Goal: Task Accomplishment & Management: Use online tool/utility

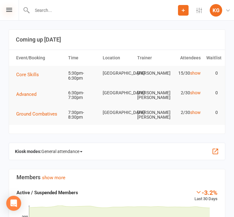
click at [12, 10] on icon at bounding box center [9, 10] width 6 height 4
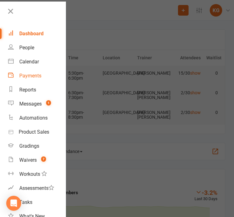
click at [25, 74] on div "Payments" at bounding box center [30, 76] width 22 height 6
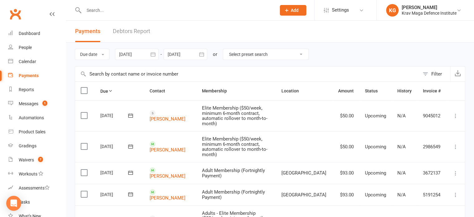
click at [134, 29] on link "Debtors Report" at bounding box center [131, 32] width 37 height 22
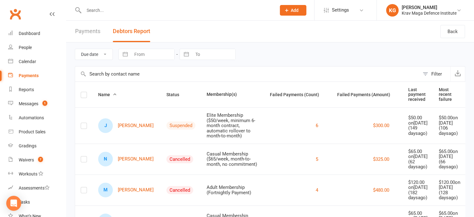
click at [85, 33] on link "Payments" at bounding box center [87, 32] width 25 height 22
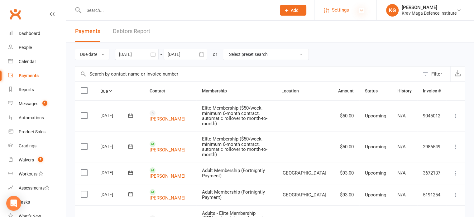
click at [234, 10] on icon at bounding box center [361, 10] width 5 height 5
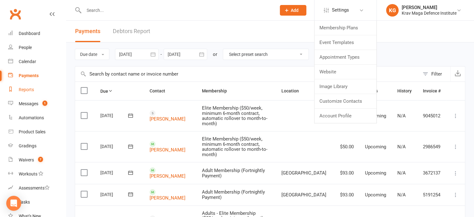
click at [22, 88] on div "Reports" at bounding box center [26, 89] width 15 height 5
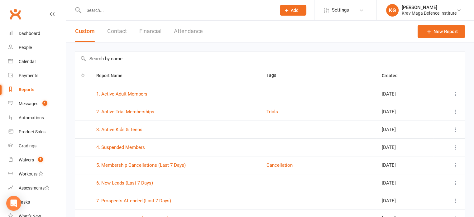
click at [154, 30] on button "Financial" at bounding box center [150, 32] width 22 height 22
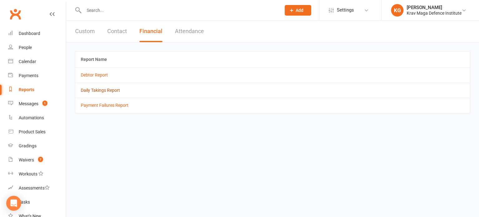
click at [98, 90] on link "Daily Takings Report" at bounding box center [100, 90] width 39 height 5
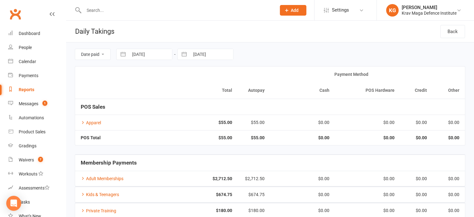
select select "6"
select select "2025"
select select "7"
select select "2025"
select select "8"
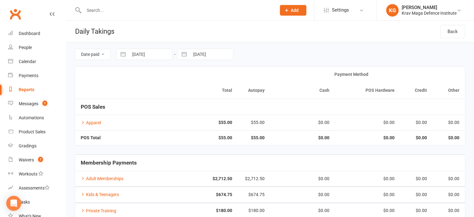
select select "2025"
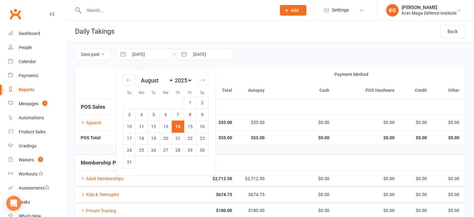
click at [155, 57] on input "[DATE]" at bounding box center [150, 54] width 43 height 11
click at [129, 81] on icon "Move backward to switch to the previous month." at bounding box center [129, 80] width 6 height 6
select select "5"
select select "2025"
click at [129, 81] on icon "Move backward to switch to the previous month." at bounding box center [129, 80] width 6 height 6
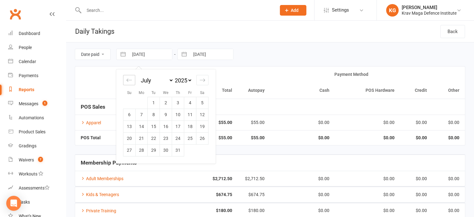
select select "4"
select select "2025"
click at [129, 81] on icon "Move backward to switch to the previous month." at bounding box center [129, 80] width 6 height 6
select select "3"
select select "2025"
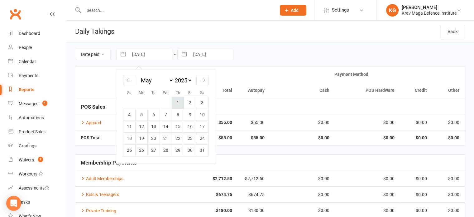
click at [179, 99] on td "1" at bounding box center [178, 103] width 12 height 12
type input "[DATE]"
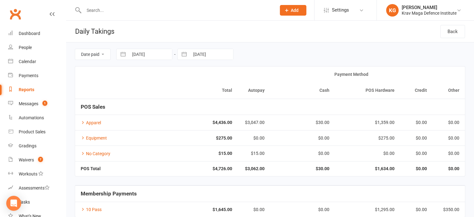
click at [218, 50] on input "[DATE]" at bounding box center [211, 54] width 43 height 11
select select "6"
select select "2025"
select select "7"
select select "2025"
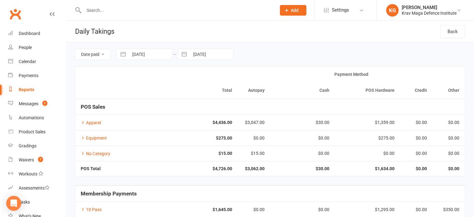
select select "8"
select select "2025"
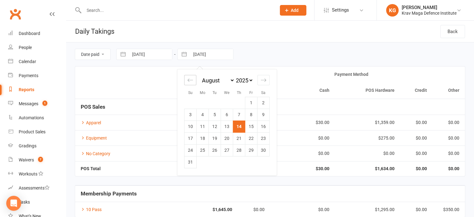
click at [188, 78] on icon "Move backward to switch to the previous month." at bounding box center [190, 80] width 6 height 6
select select "5"
select select "2025"
click at [188, 79] on icon "Move backward to switch to the previous month." at bounding box center [190, 80] width 6 height 6
select select "4"
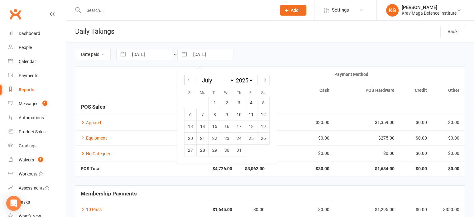
select select "2025"
click at [188, 79] on icon "Move backward to switch to the previous month." at bounding box center [190, 80] width 6 height 6
select select "3"
select select "2025"
click at [234, 147] on td "31" at bounding box center [263, 150] width 12 height 12
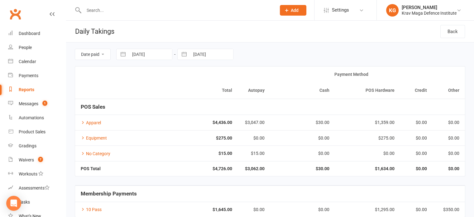
type input "[DATE]"
